Goal: Task Accomplishment & Management: Use online tool/utility

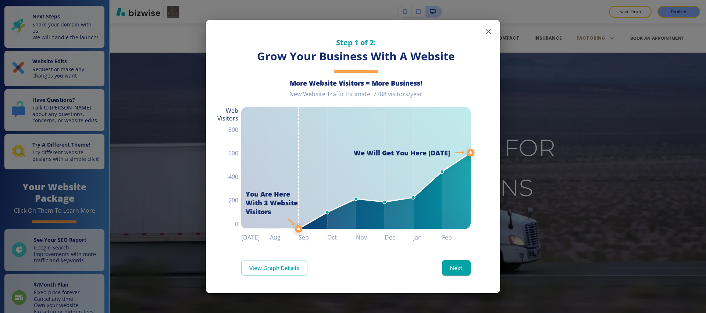
click at [492, 32] on icon "button" at bounding box center [488, 31] width 9 height 9
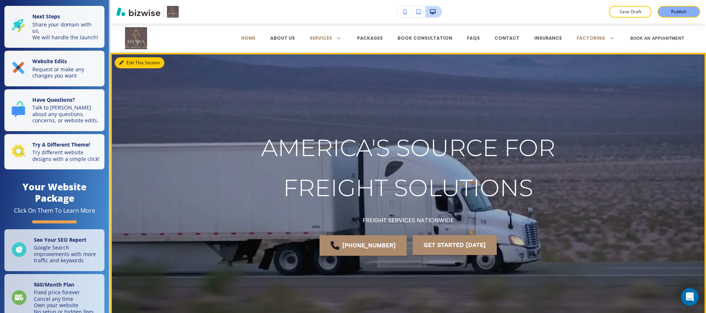
click at [131, 66] on button "Edit This Section" at bounding box center [140, 62] width 50 height 11
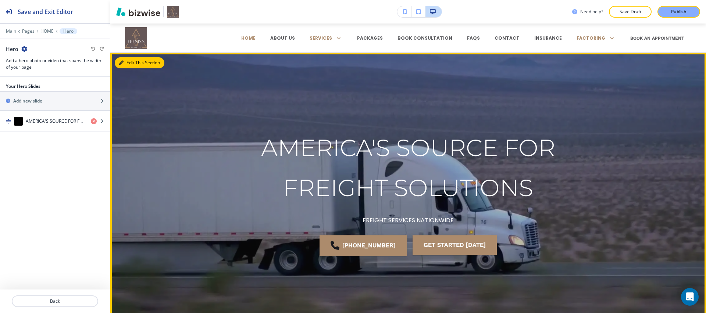
scroll to position [29, 0]
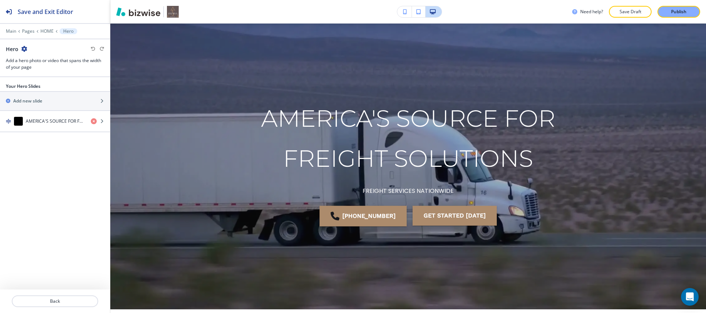
click at [45, 35] on div at bounding box center [55, 36] width 110 height 4
click at [32, 32] on p "Pages" at bounding box center [28, 31] width 13 height 5
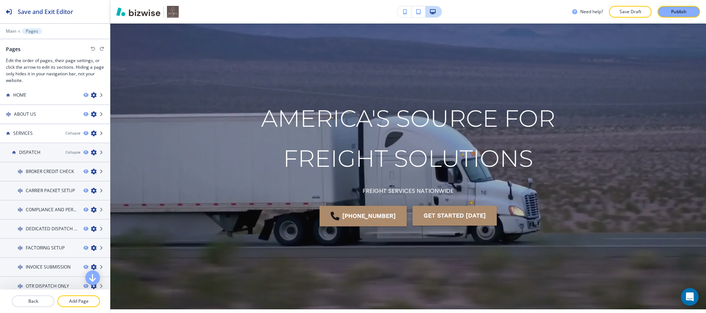
scroll to position [0, 0]
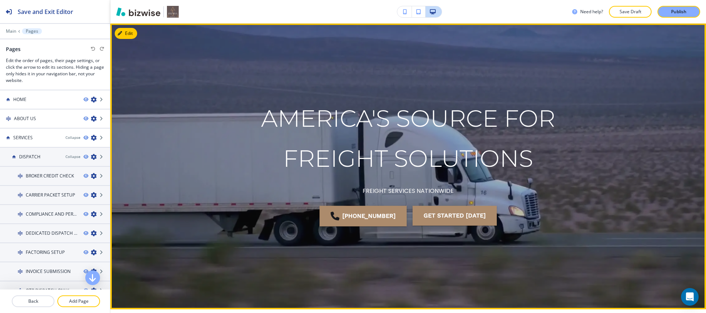
click at [232, 149] on p "AMERICA'S SOURCE FOR FREIGHT SOLUTIONS" at bounding box center [408, 137] width 353 height 80
